Goal: Transaction & Acquisition: Book appointment/travel/reservation

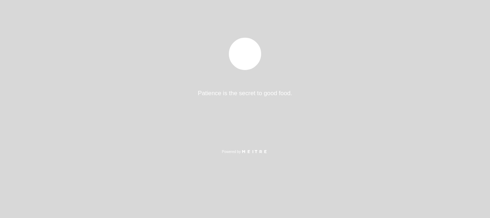
select select "es"
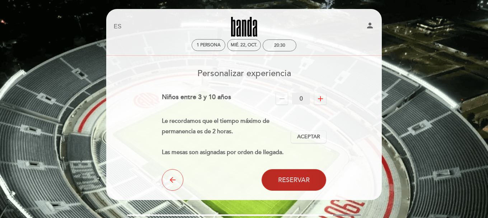
click at [294, 178] on span "Reservar" at bounding box center [294, 180] width 32 height 8
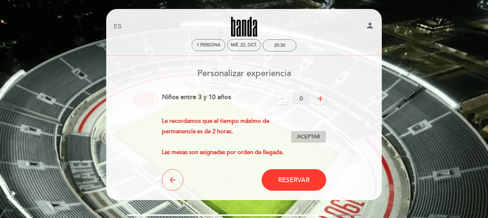
click at [307, 137] on span "Aceptar" at bounding box center [308, 137] width 23 height 8
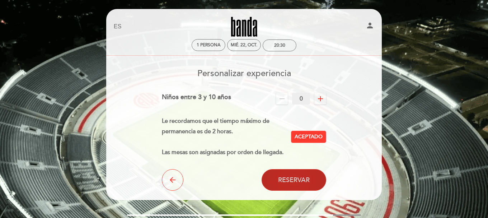
click at [298, 177] on span "Reservar" at bounding box center [294, 180] width 32 height 8
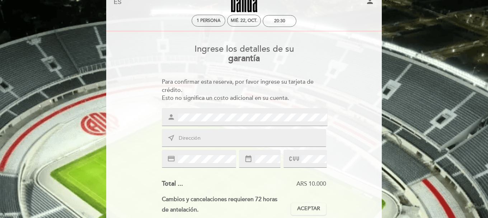
scroll to position [60, 0]
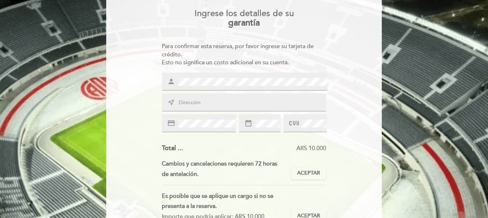
click at [207, 110] on div "near_me" at bounding box center [244, 102] width 165 height 18
click at [201, 106] on input "text" at bounding box center [252, 103] width 149 height 8
click at [183, 99] on input "text" at bounding box center [252, 103] width 149 height 8
click at [196, 102] on input "text" at bounding box center [252, 103] width 149 height 8
type input "Ciudad [PERSON_NAME][GEOGRAPHIC_DATA] 1258 [GEOGRAPHIC_DATA] [GEOGRAPHIC_DATA]"
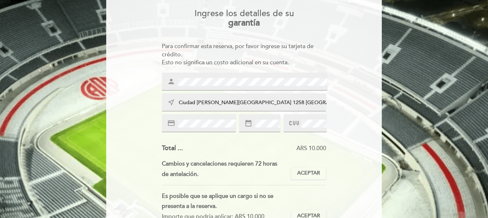
click at [255, 122] on span at bounding box center [267, 123] width 27 height 9
click at [295, 120] on icon at bounding box center [294, 123] width 10 height 12
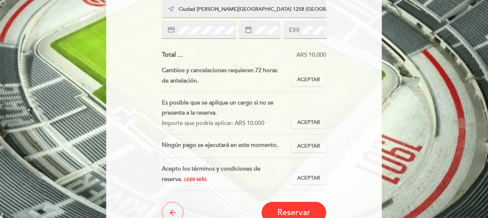
scroll to position [179, 0]
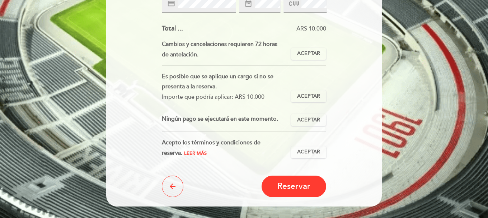
click at [290, 185] on span "Reservar" at bounding box center [293, 186] width 33 height 10
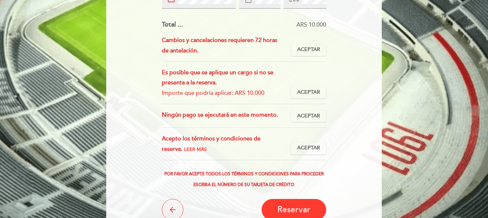
scroll to position [120, 0]
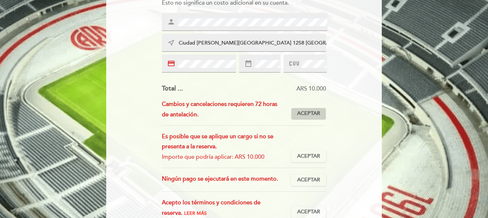
click at [310, 114] on span "Aceptar" at bounding box center [308, 114] width 23 height 8
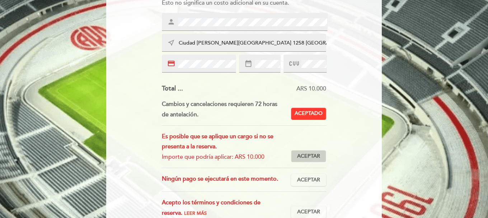
click at [309, 154] on span "Aceptar" at bounding box center [308, 157] width 23 height 8
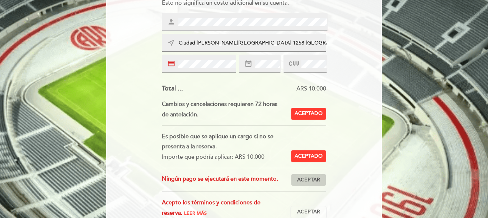
click at [310, 179] on span "Aceptar" at bounding box center [308, 180] width 23 height 8
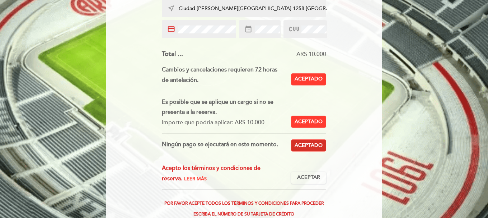
scroll to position [179, 0]
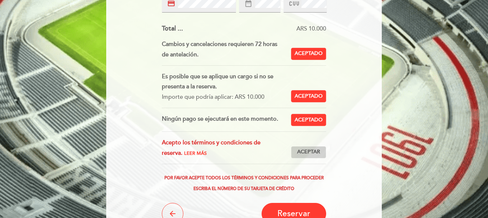
click at [310, 151] on span "Aceptar" at bounding box center [308, 152] width 23 height 8
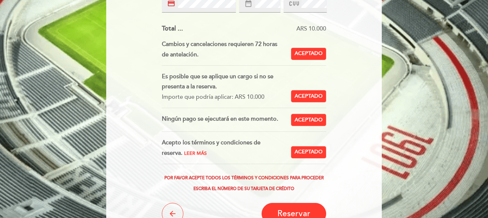
scroll to position [239, 0]
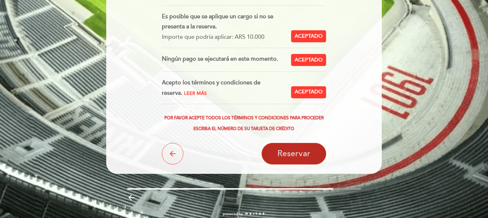
click at [294, 153] on span "Reservar" at bounding box center [293, 154] width 33 height 10
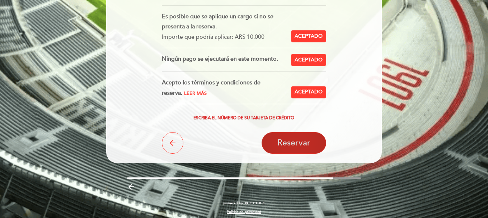
click at [298, 141] on span "Reservar" at bounding box center [293, 143] width 33 height 10
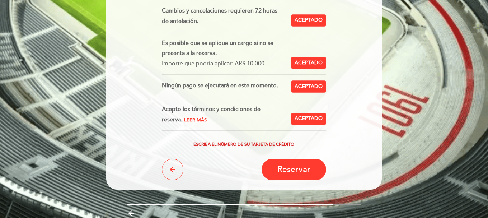
scroll to position [243, 0]
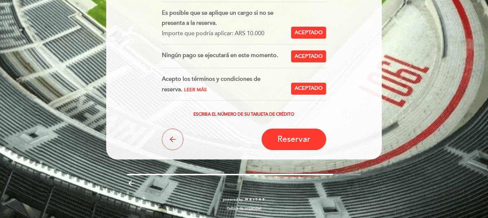
click at [250, 112] on div "Escriba el número de su tarjeta de crédito" at bounding box center [244, 114] width 165 height 5
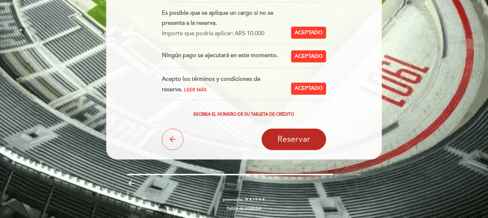
click at [281, 138] on span "Reservar" at bounding box center [293, 139] width 33 height 10
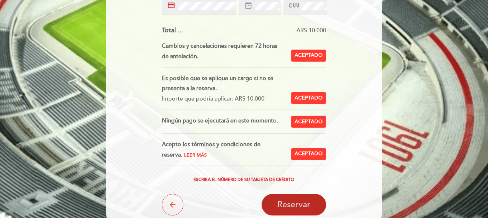
scroll to position [64, 0]
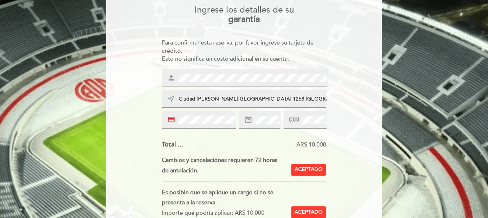
click at [219, 101] on input "Ciudad [PERSON_NAME][GEOGRAPHIC_DATA] 1258 [GEOGRAPHIC_DATA] [GEOGRAPHIC_DATA]" at bounding box center [252, 99] width 149 height 8
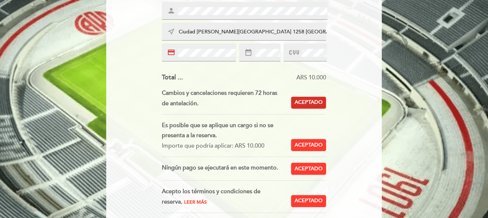
scroll to position [243, 0]
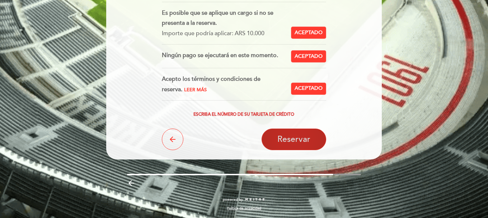
click at [293, 138] on span "Reservar" at bounding box center [293, 139] width 33 height 10
click at [293, 137] on span "Reservar" at bounding box center [293, 139] width 33 height 10
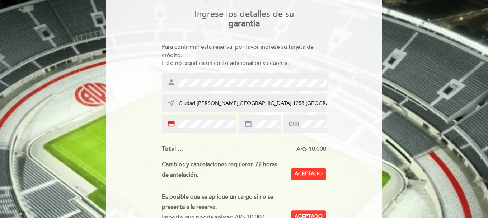
scroll to position [4, 0]
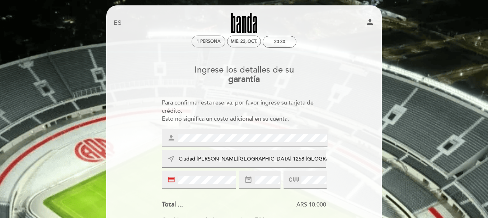
click at [252, 176] on icon "date_range" at bounding box center [248, 180] width 8 height 8
click at [195, 155] on input "Ciudad [PERSON_NAME][GEOGRAPHIC_DATA] 1258 [GEOGRAPHIC_DATA] [GEOGRAPHIC_DATA]" at bounding box center [252, 159] width 149 height 8
drag, startPoint x: 314, startPoint y: 162, endPoint x: 210, endPoint y: 163, distance: 104.1
click at [209, 164] on div "near_me Ciudad [PERSON_NAME][GEOGRAPHIC_DATA] 1258 [GEOGRAPHIC_DATA] [GEOGRAPHI…" at bounding box center [244, 159] width 165 height 18
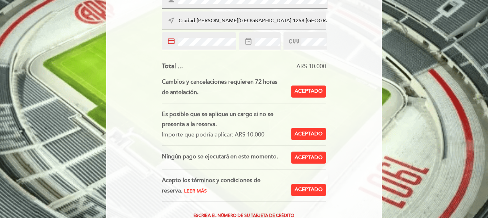
scroll to position [183, 0]
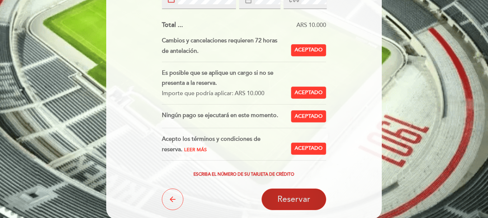
click at [298, 196] on span "Reservar" at bounding box center [293, 199] width 33 height 10
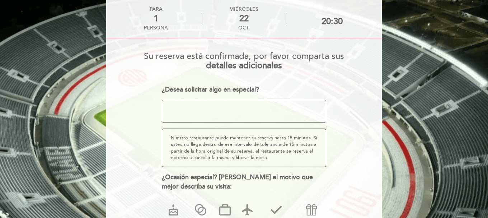
scroll to position [60, 0]
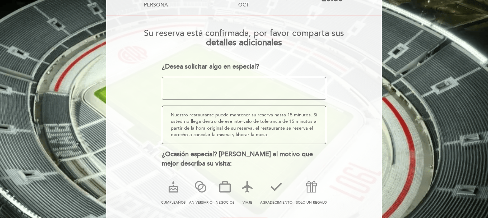
click at [224, 86] on textarea at bounding box center [244, 88] width 165 height 23
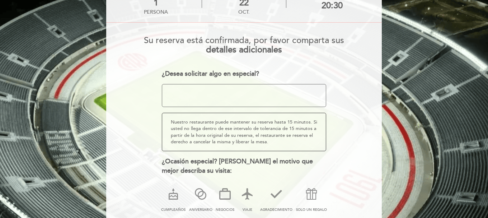
scroll to position [120, 0]
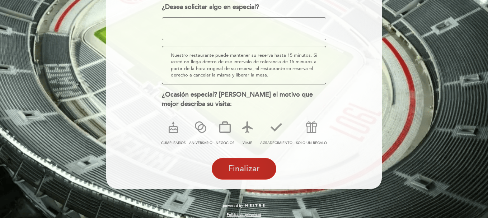
click at [250, 166] on span "Finalizar" at bounding box center [244, 169] width 32 height 10
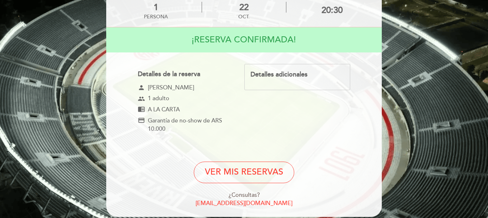
scroll to position [0, 0]
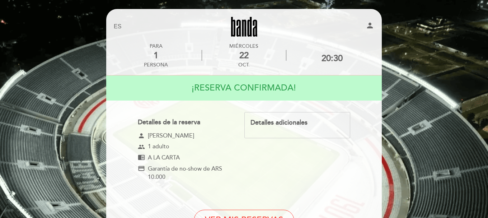
click at [247, 30] on link "Banda" at bounding box center [244, 27] width 90 height 20
